Goal: Transaction & Acquisition: Purchase product/service

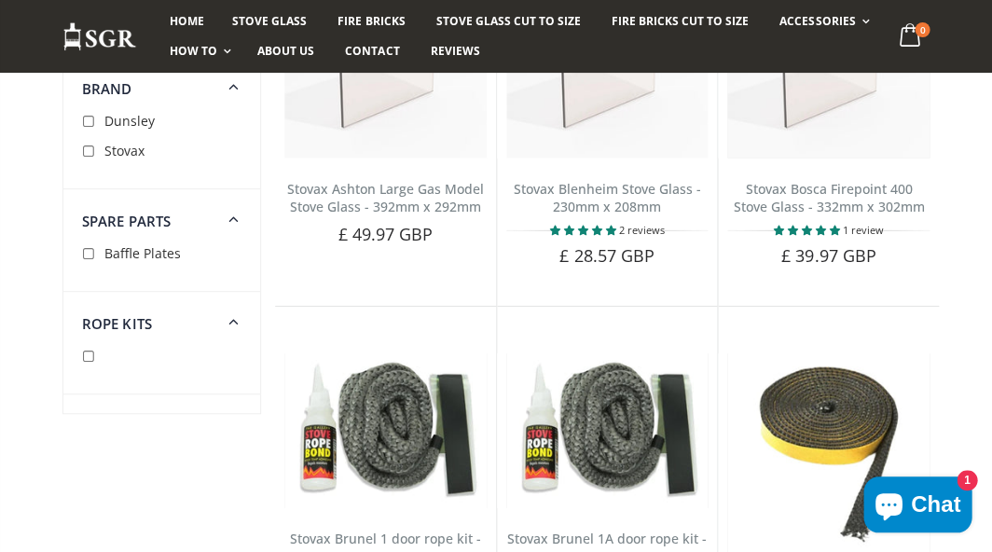
scroll to position [1061, 0]
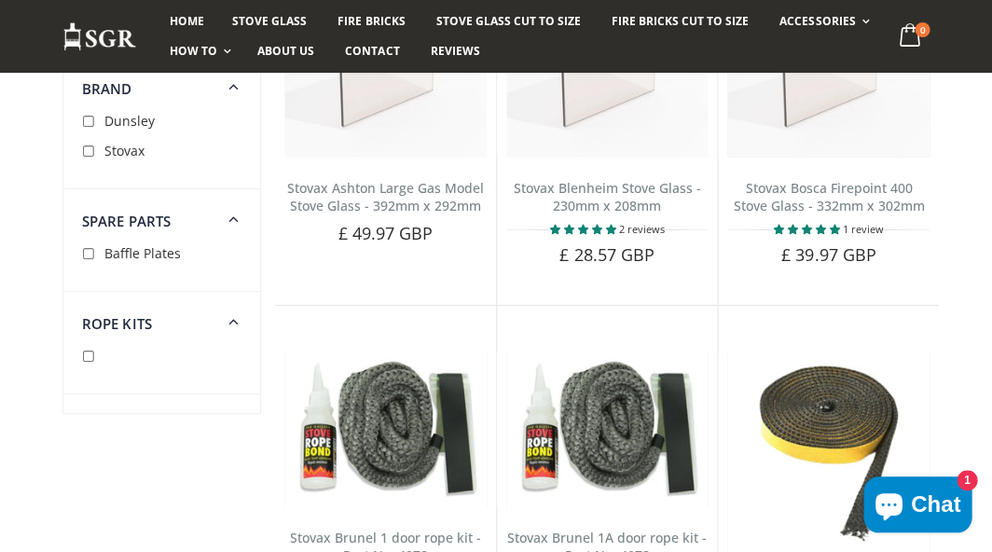
click at [90, 151] on input "checkbox" at bounding box center [91, 152] width 19 height 19
checkbox input "true"
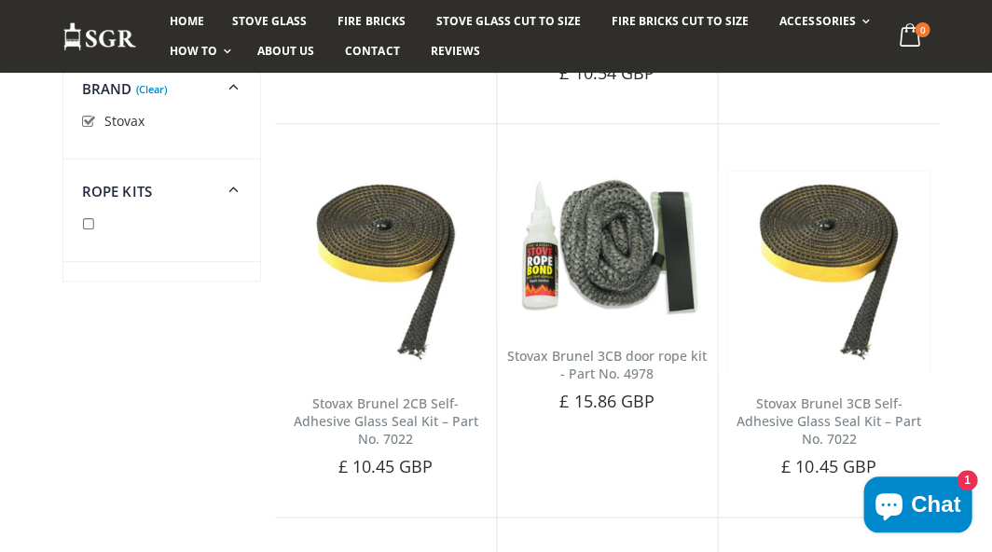
scroll to position [1643, 0]
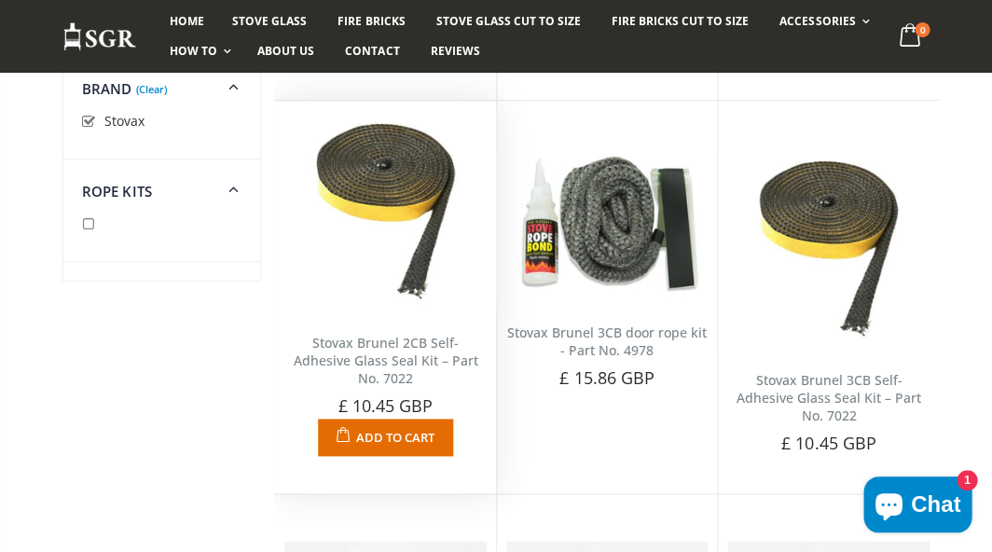
click at [419, 219] on img at bounding box center [385, 211] width 202 height 202
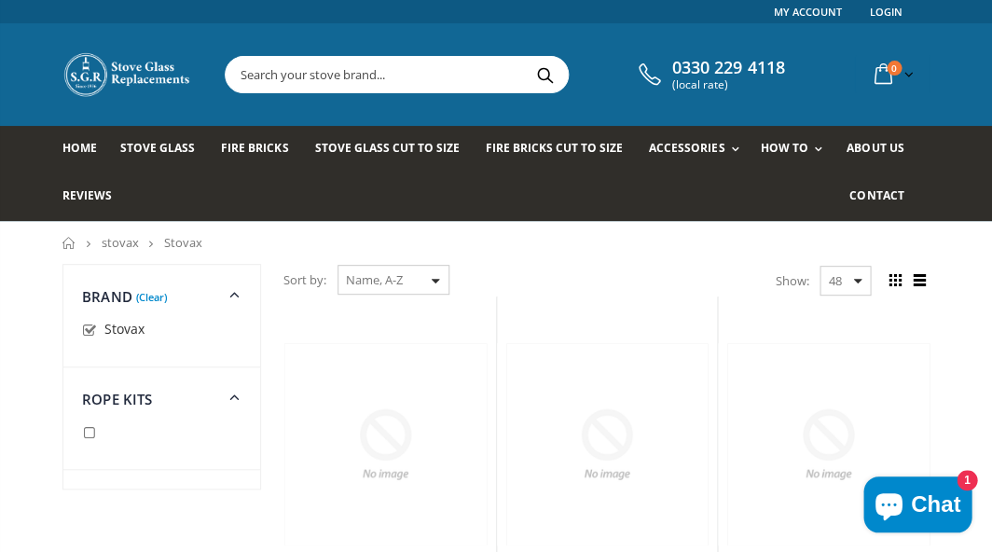
scroll to position [0, 0]
click at [346, 148] on span "Stove Glass Cut To Size" at bounding box center [386, 148] width 145 height 16
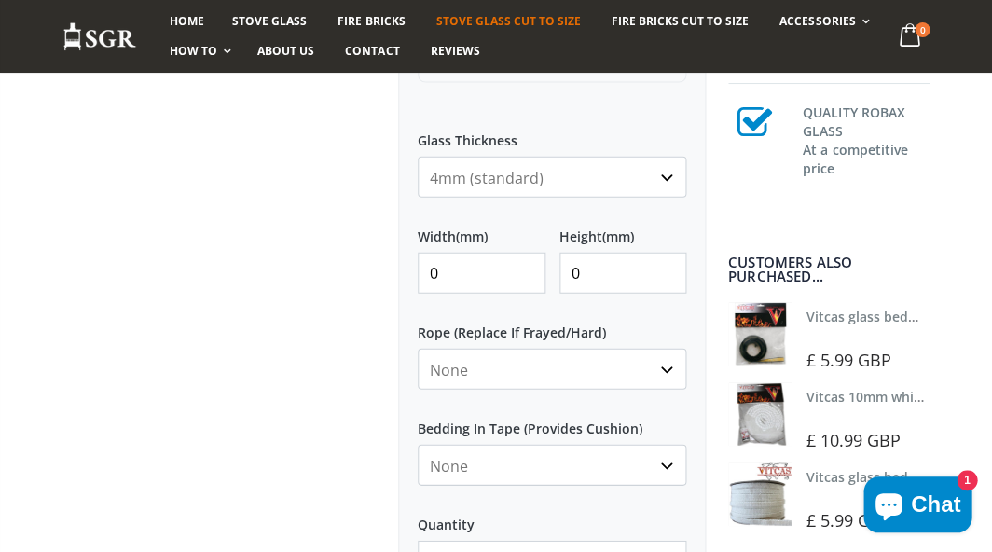
scroll to position [819, 0]
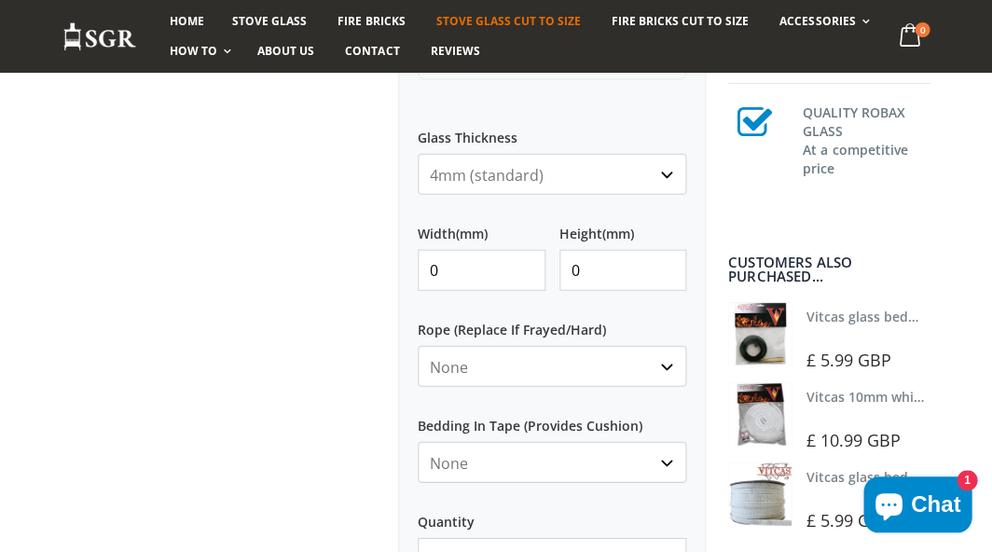
click at [521, 274] on input "0" at bounding box center [482, 270] width 128 height 41
click at [520, 263] on input "1" at bounding box center [482, 270] width 128 height 41
click at [520, 263] on input "2" at bounding box center [482, 270] width 128 height 41
click at [520, 263] on input "3" at bounding box center [482, 270] width 128 height 41
click at [520, 263] on input "4" at bounding box center [482, 270] width 128 height 41
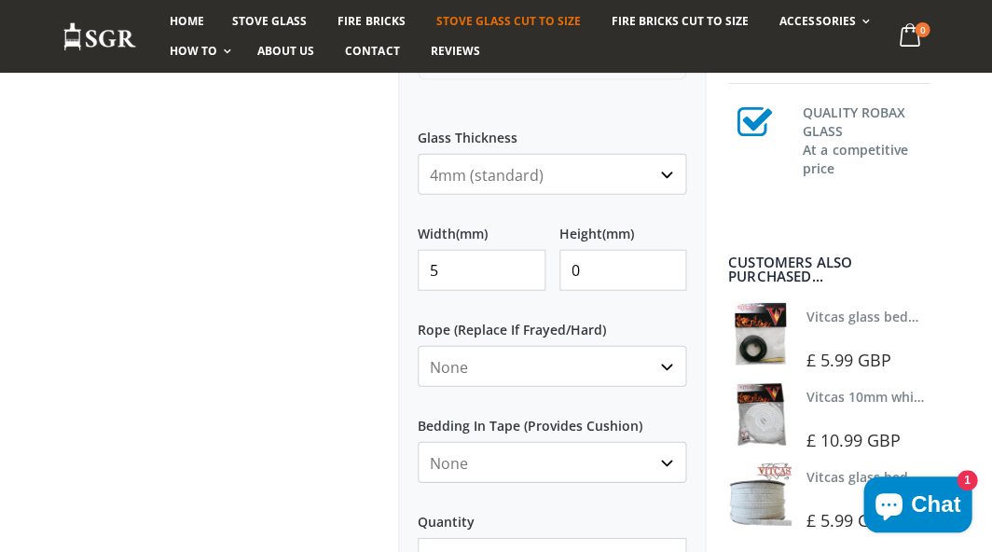
click at [520, 263] on input "5" at bounding box center [482, 270] width 128 height 41
click at [520, 263] on input "6" at bounding box center [482, 270] width 128 height 41
click at [520, 263] on input "7" at bounding box center [482, 270] width 128 height 41
click at [520, 263] on input "8" at bounding box center [482, 270] width 128 height 41
click at [520, 263] on input "9" at bounding box center [482, 270] width 128 height 41
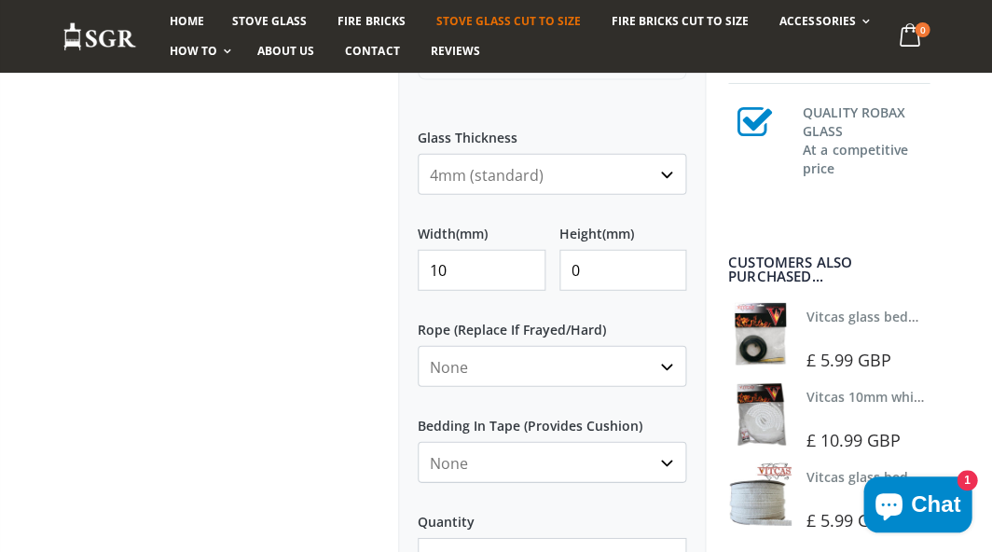
click at [520, 263] on input "10" at bounding box center [482, 270] width 128 height 41
click at [520, 263] on input "11" at bounding box center [482, 270] width 128 height 41
click at [520, 263] on input "12" at bounding box center [482, 270] width 128 height 41
click at [520, 263] on input "13" at bounding box center [482, 270] width 128 height 41
click at [520, 263] on input "14" at bounding box center [482, 270] width 128 height 41
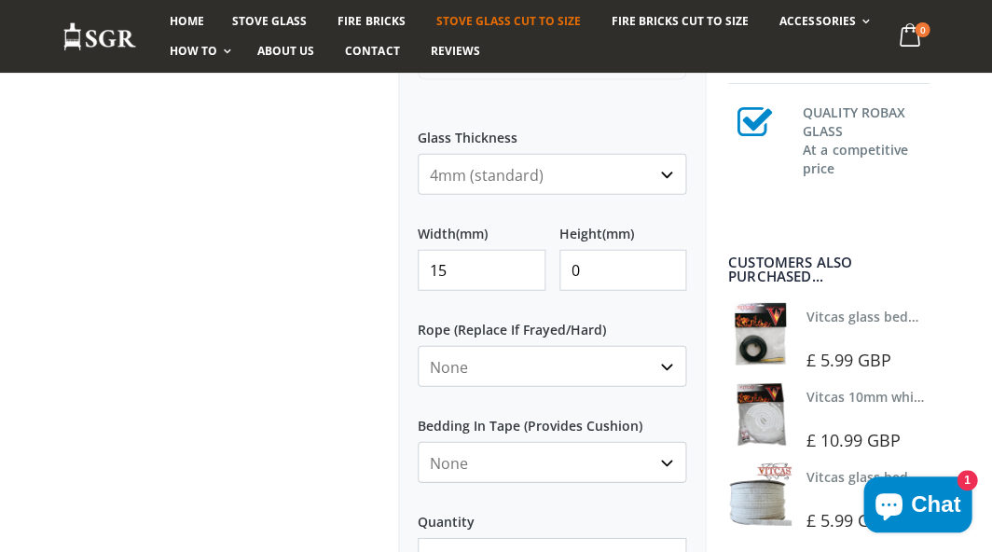
click at [520, 263] on input "15" at bounding box center [482, 270] width 128 height 41
click at [520, 263] on input "16" at bounding box center [482, 270] width 128 height 41
click at [520, 263] on input "17" at bounding box center [482, 270] width 128 height 41
click at [520, 263] on input "18" at bounding box center [482, 270] width 128 height 41
click at [520, 263] on input "19" at bounding box center [482, 270] width 128 height 41
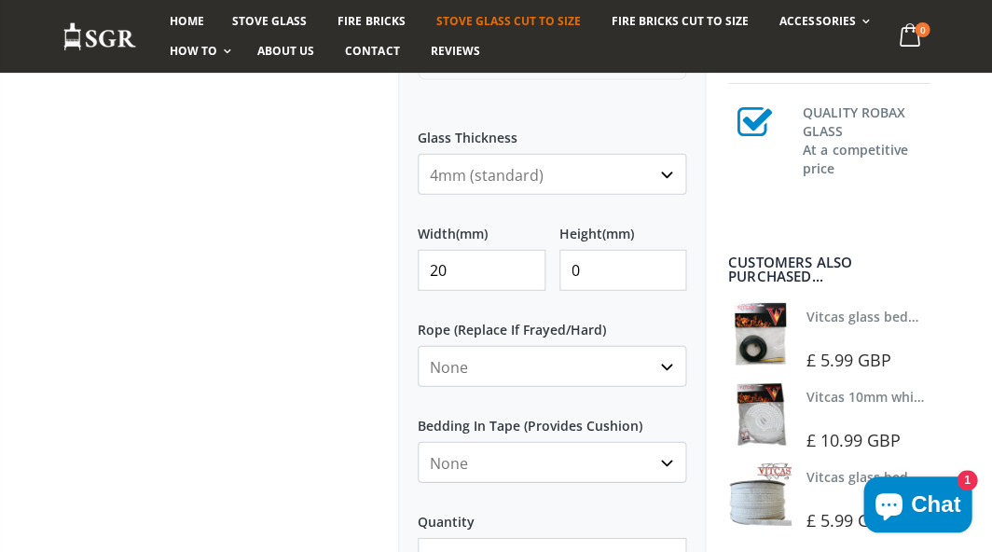
click at [520, 263] on input "20" at bounding box center [482, 270] width 128 height 41
drag, startPoint x: 458, startPoint y: 275, endPoint x: 423, endPoint y: 275, distance: 34.5
click at [423, 275] on input "20" at bounding box center [482, 270] width 128 height 41
type input "280"
drag, startPoint x: 591, startPoint y: 272, endPoint x: 548, endPoint y: 265, distance: 43.5
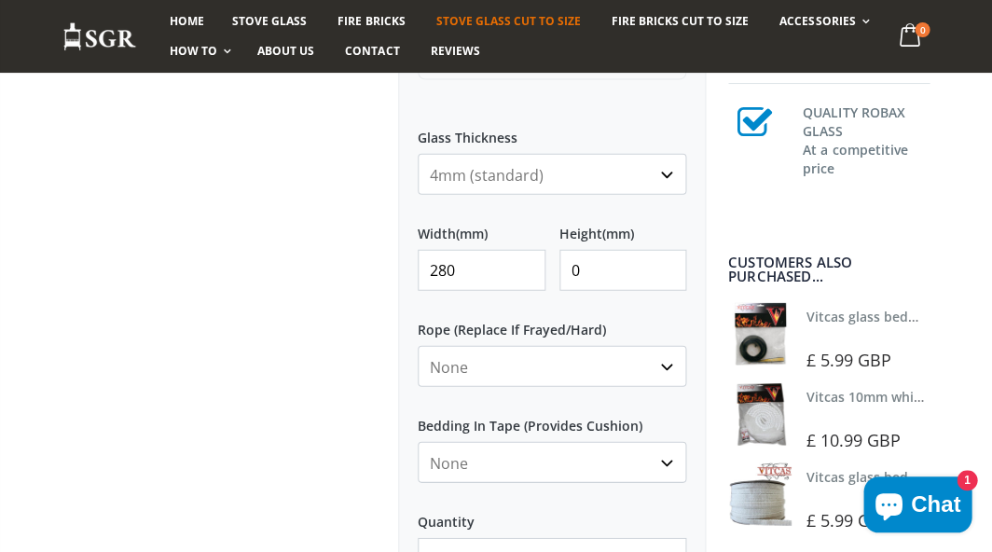
click at [548, 265] on div "Width (mm) 280 Height (mm) 0" at bounding box center [552, 250] width 269 height 82
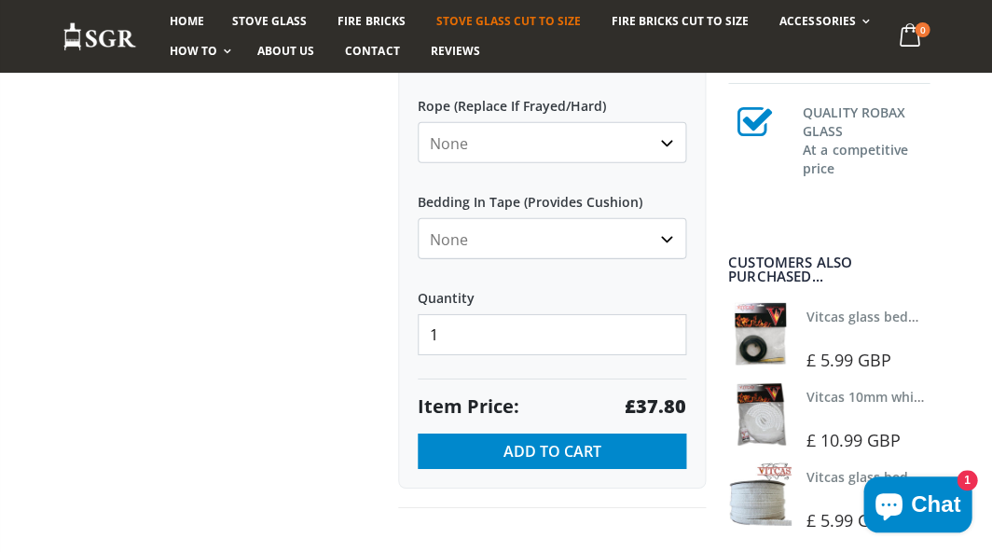
scroll to position [1061, 0]
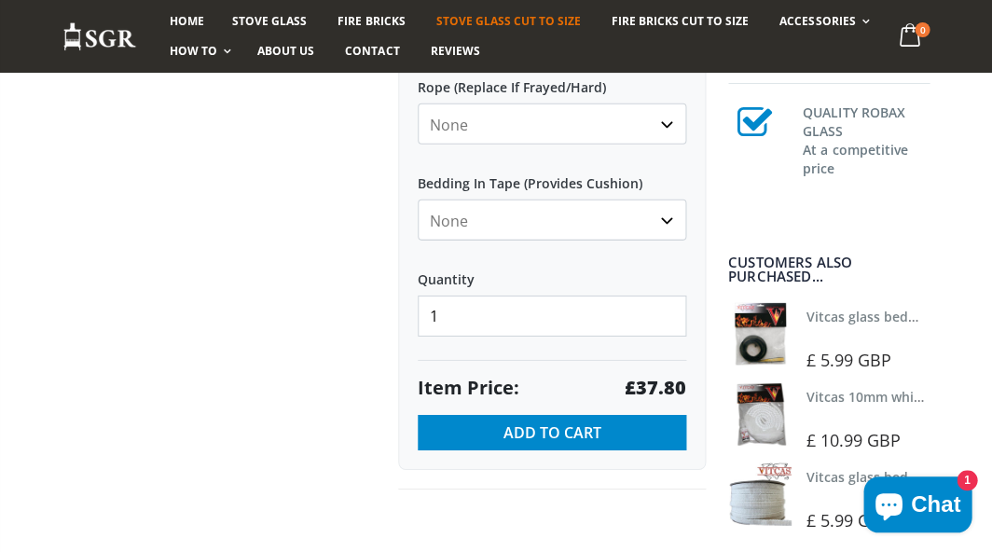
type input "225"
select select "black"
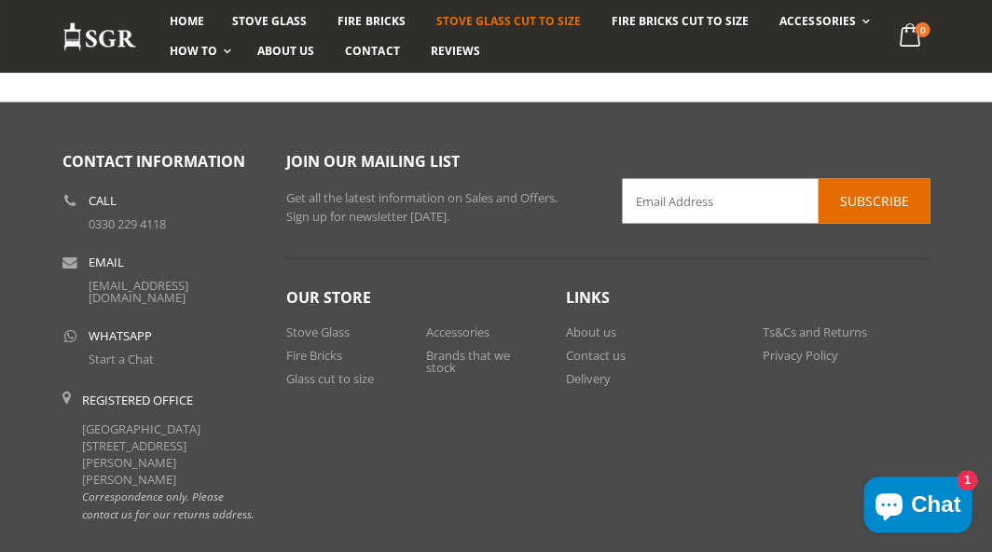
scroll to position [5088, 0]
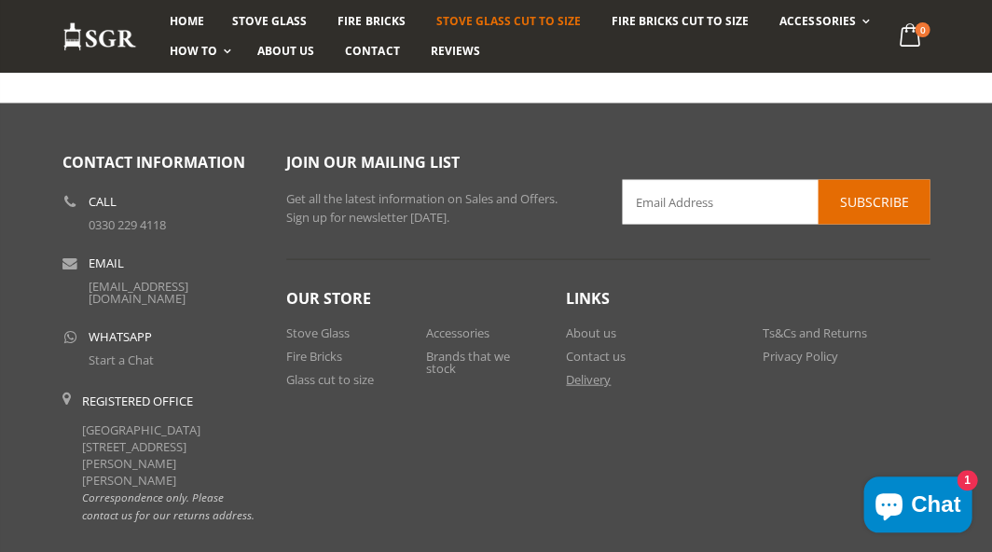
click at [594, 370] on link "Delivery" at bounding box center [588, 378] width 45 height 17
